Goal: Complete application form

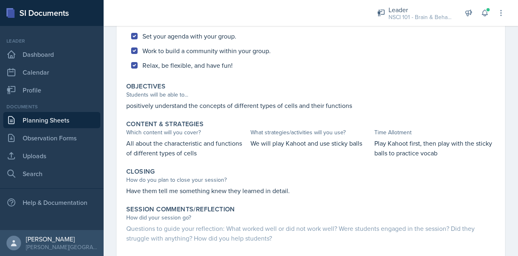
scroll to position [295, 0]
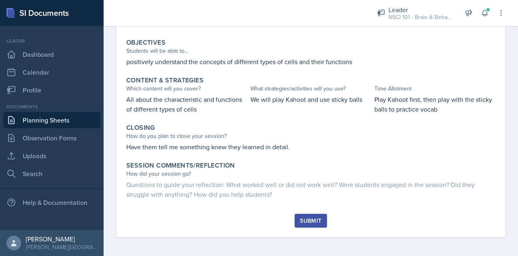
click at [305, 215] on button "Submit" at bounding box center [311, 220] width 32 height 14
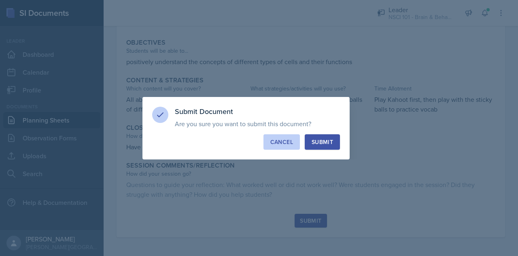
click at [282, 142] on div "Cancel" at bounding box center [282, 142] width 23 height 8
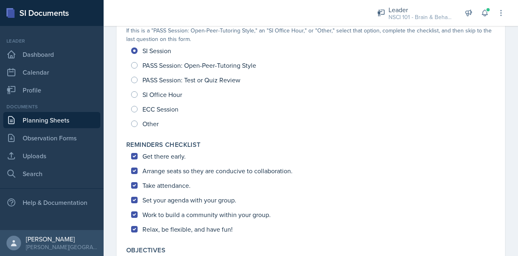
scroll to position [0, 0]
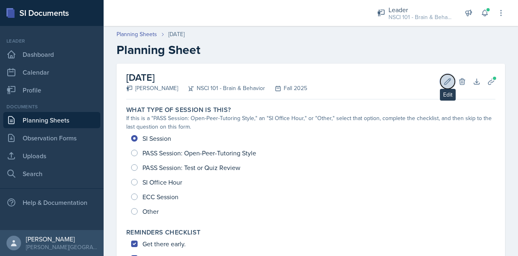
click at [441, 86] on button "Edit" at bounding box center [448, 81] width 15 height 15
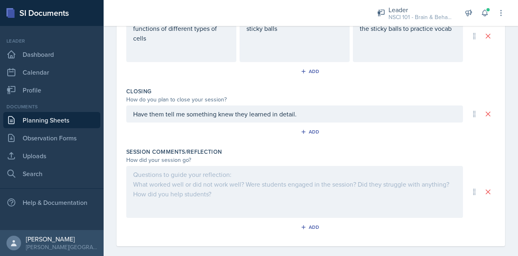
scroll to position [390, 0]
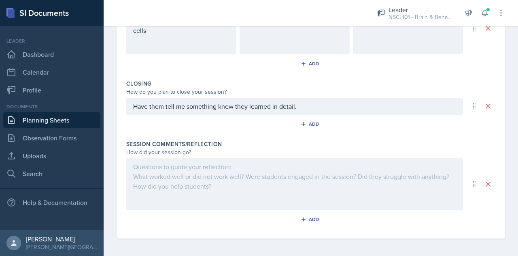
click at [232, 190] on div at bounding box center [294, 184] width 337 height 52
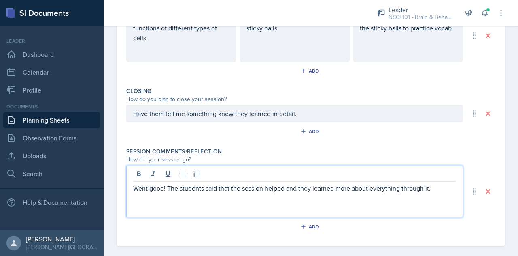
scroll to position [0, 0]
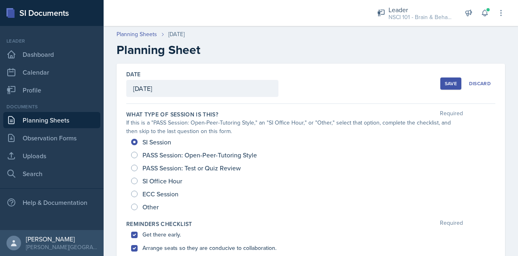
click at [441, 86] on button "Save" at bounding box center [451, 83] width 21 height 12
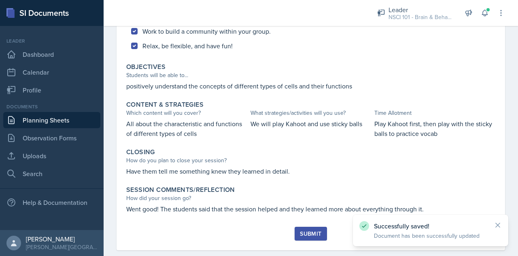
scroll to position [284, 0]
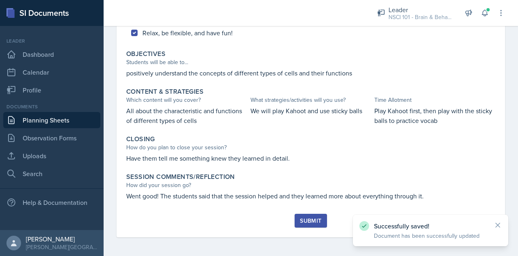
click at [302, 214] on button "Submit" at bounding box center [311, 220] width 32 height 14
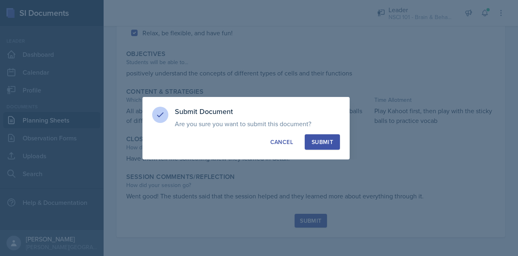
click at [318, 145] on div "Submit" at bounding box center [322, 142] width 21 height 8
radio input "true"
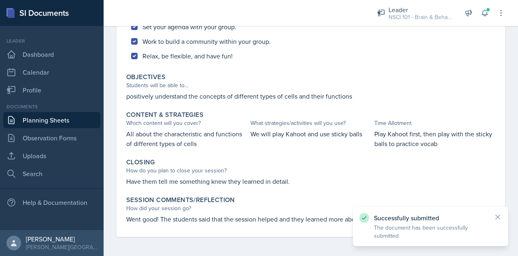
click at [496, 211] on div "Successfully submitted The document has been successfully submitted" at bounding box center [431, 226] width 156 height 40
click at [501, 211] on div "Successfully submitted The document has been successfully submitted" at bounding box center [431, 226] width 156 height 40
